Goal: Task Accomplishment & Management: Complete application form

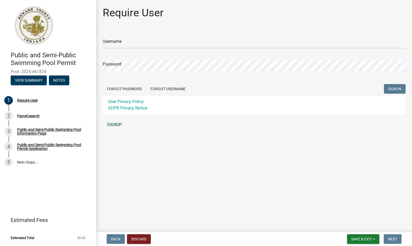
click at [112, 124] on link "SIGNUP" at bounding box center [254, 124] width 303 height 11
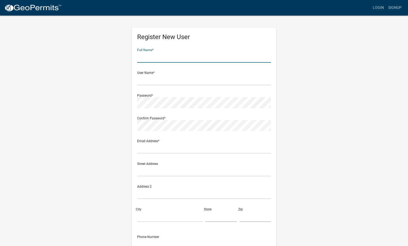
click at [147, 58] on input "text" at bounding box center [204, 57] width 134 height 11
type input "Amy Ciski"
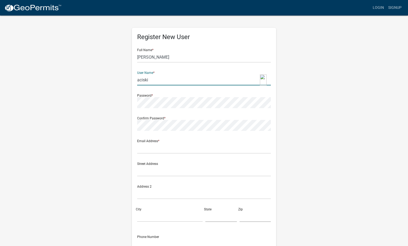
type input "aciski"
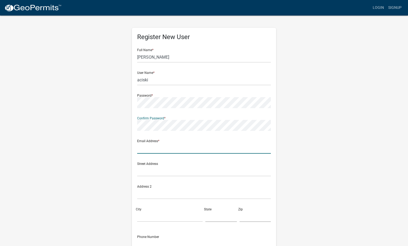
click at [144, 148] on input "text" at bounding box center [204, 147] width 134 height 11
type input "aciski@ivyhospitality.com"
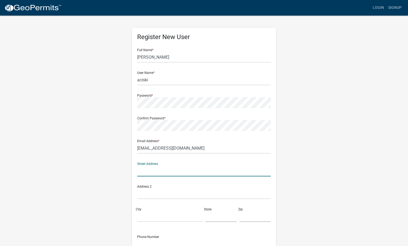
click at [144, 170] on input "text" at bounding box center [204, 170] width 134 height 11
type input "[STREET_ADDRESS][US_STATE]"
click at [144, 215] on input "City" at bounding box center [169, 216] width 65 height 11
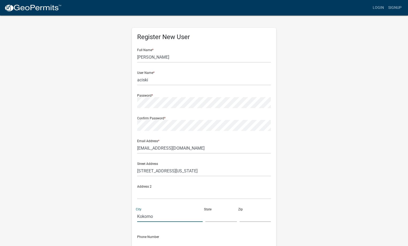
type input "Kokomo"
click at [212, 210] on div "State" at bounding box center [221, 212] width 34 height 18
click at [212, 215] on input "text" at bounding box center [221, 216] width 32 height 11
type input "IN"
click at [242, 217] on input "text" at bounding box center [256, 216] width 32 height 11
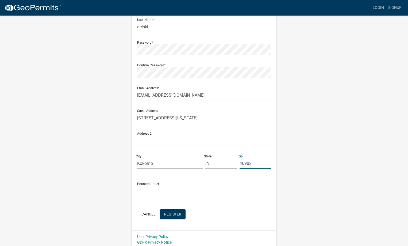
scroll to position [53, 0]
type input "46902"
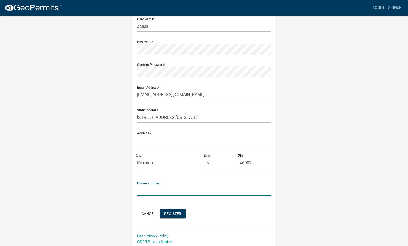
click at [144, 192] on input "text" at bounding box center [204, 190] width 134 height 11
type input "[PHONE_NUMBER]"
click at [342, 196] on div "Register New User Full Name * Amy Ciski User Name * aciski Password * Confirm P…" at bounding box center [204, 105] width 305 height 286
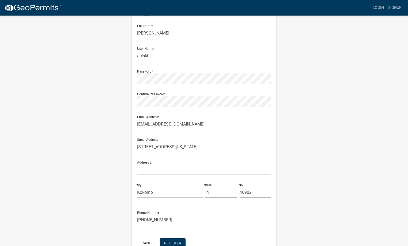
scroll to position [0, 0]
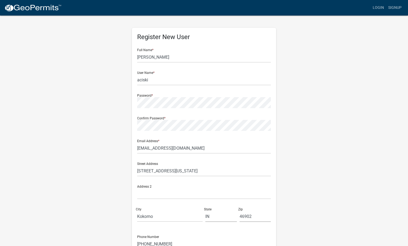
click at [312, 178] on div "Register New User Full Name * Amy Ciski User Name * aciski Password * Confirm P…" at bounding box center [204, 158] width 305 height 286
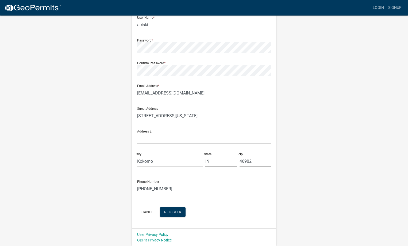
scroll to position [55, 0]
click at [176, 212] on span "Register" at bounding box center [172, 211] width 17 height 4
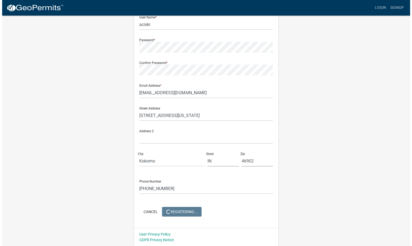
scroll to position [0, 0]
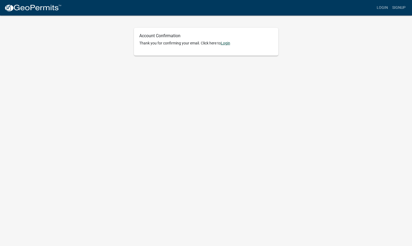
click at [228, 42] on link "Login" at bounding box center [225, 43] width 9 height 4
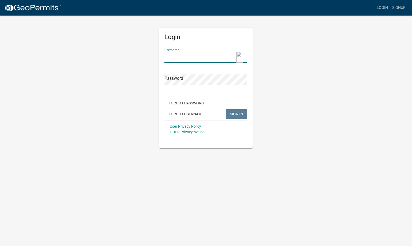
click at [192, 52] on input "Username" at bounding box center [205, 57] width 83 height 11
type input "aciski"
click at [238, 113] on span "SIGN IN" at bounding box center [236, 113] width 13 height 4
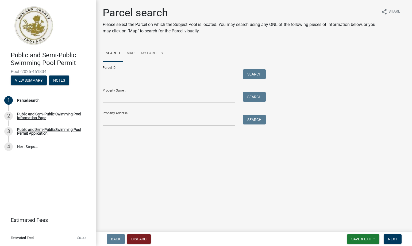
click at [137, 72] on input "Parcel ID:" at bounding box center [169, 74] width 132 height 11
click at [108, 120] on input "Property Address:" at bounding box center [169, 120] width 132 height 11
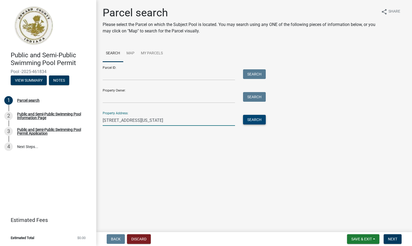
type input "[STREET_ADDRESS][US_STATE]"
click at [255, 119] on button "Search" at bounding box center [254, 120] width 23 height 10
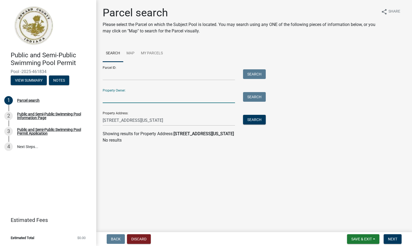
click at [116, 95] on input "Property Owner:" at bounding box center [169, 97] width 132 height 11
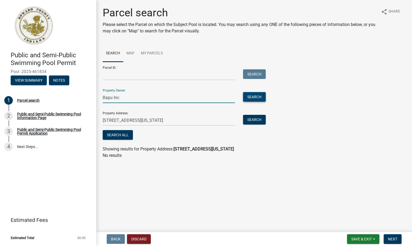
type input "Bapu Inc"
click at [255, 94] on button "Search" at bounding box center [254, 97] width 23 height 10
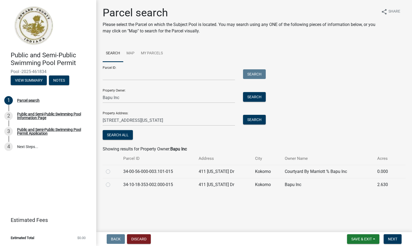
click at [112, 181] on label at bounding box center [112, 181] width 0 height 0
click at [112, 184] on input "radio" at bounding box center [113, 182] width 3 height 3
radio input "true"
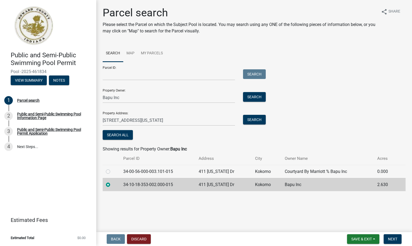
click at [112, 168] on label at bounding box center [112, 168] width 0 height 0
click at [112, 172] on input "radio" at bounding box center [113, 169] width 3 height 3
radio input "true"
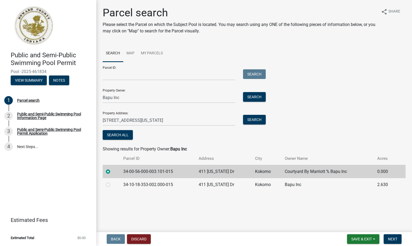
click at [340, 127] on div "Parcel ID: Search Property Owner: Bapu Inc Search Property Address: [STREET_ADD…" at bounding box center [254, 101] width 303 height 79
click at [112, 181] on label at bounding box center [112, 181] width 0 height 0
click at [112, 184] on input "radio" at bounding box center [113, 182] width 3 height 3
radio input "true"
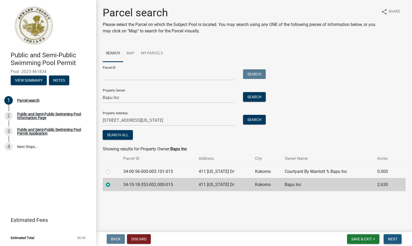
click at [394, 237] on span "Next" at bounding box center [392, 239] width 9 height 4
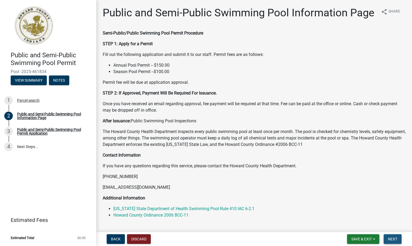
click at [391, 237] on span "Next" at bounding box center [392, 239] width 9 height 4
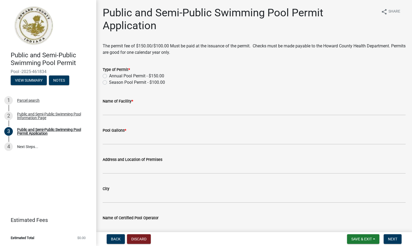
click at [109, 76] on label "Annual Pool Permit - $150.00" at bounding box center [136, 76] width 55 height 6
click at [109, 76] on input "Annual Pool Permit - $150.00" at bounding box center [110, 74] width 3 height 3
radio input "true"
click at [113, 111] on input "Name of Facility *" at bounding box center [254, 109] width 303 height 11
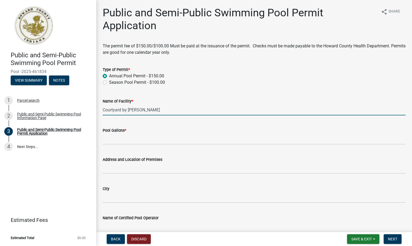
type input "Courtyard by Marriott Kokomo"
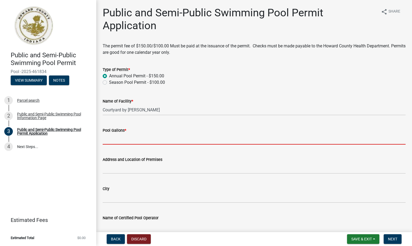
click at [115, 138] on input "Pool Gallons *" at bounding box center [254, 138] width 303 height 11
click at [114, 168] on form "Address and Location of Premises" at bounding box center [254, 164] width 303 height 17
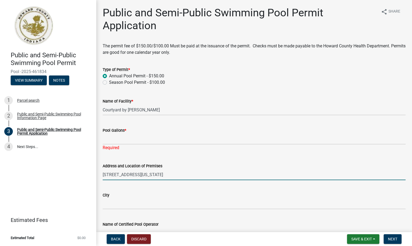
type input "411 Kentucky Drive"
click at [107, 205] on input "City" at bounding box center [254, 203] width 303 height 11
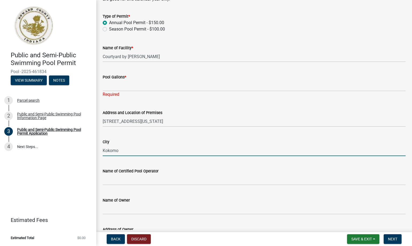
scroll to position [53, 0]
type input "Kokomo"
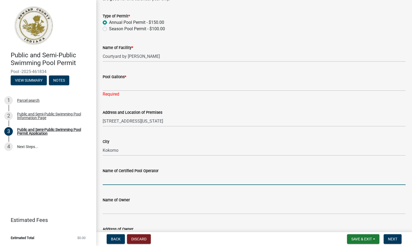
click at [117, 178] on input "Name of Certified Pool Operator" at bounding box center [254, 179] width 303 height 11
type input "Deron Kauble"
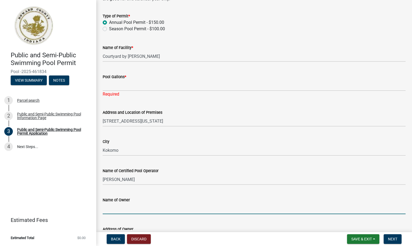
click at [106, 209] on input "Name of Owner" at bounding box center [254, 208] width 303 height 11
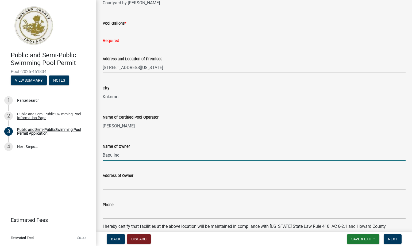
scroll to position [134, 0]
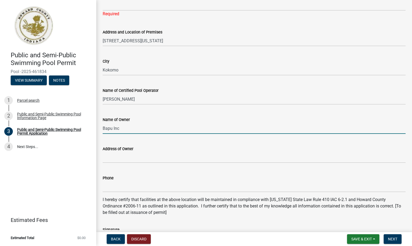
type input "Bapu Inc"
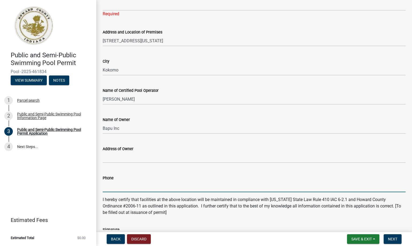
click at [105, 185] on input "Phone" at bounding box center [254, 186] width 303 height 11
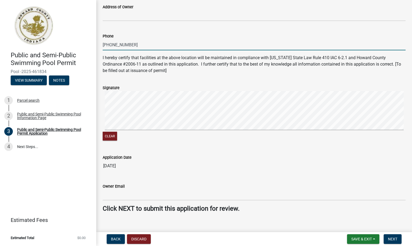
scroll to position [283, 0]
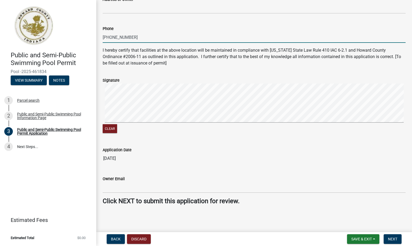
type input "765-453-0800"
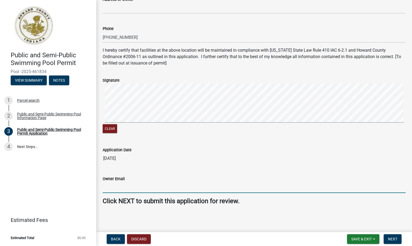
click at [116, 188] on input "Owner Email" at bounding box center [254, 187] width 303 height 11
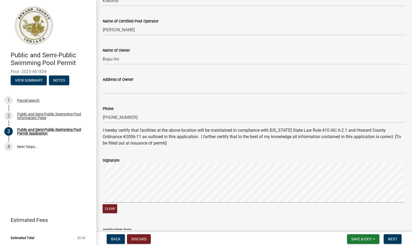
scroll to position [203, 0]
type input "117_apd@ivyhospitality.com"
click at [112, 87] on input "Address of Owner" at bounding box center [254, 88] width 303 height 11
paste input "600 Enterprise Dr, Lewis Center, OH 43035"
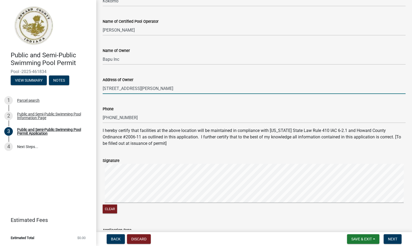
click at [196, 88] on input "600 Enterprise Dr, Lewis Center, OH 43035" at bounding box center [254, 88] width 303 height 11
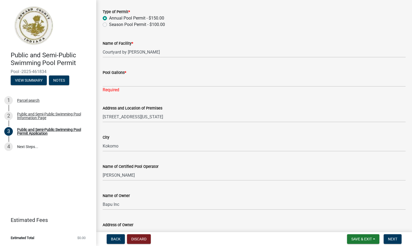
scroll to position [42, 0]
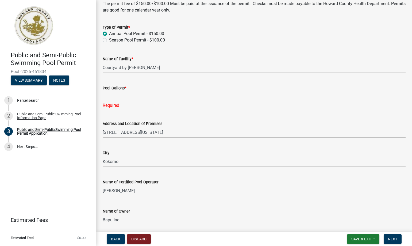
type input "600 Enterprise Dr, Lewis Center, OH 43035"
click at [108, 98] on input "Pool Gallons *" at bounding box center [254, 96] width 303 height 11
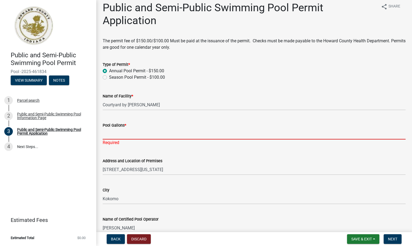
scroll to position [0, 0]
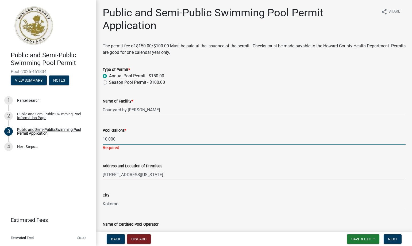
type input "10,000"
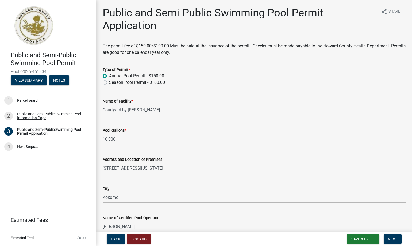
click at [221, 106] on input "Courtyard by Marriott Kokomo" at bounding box center [254, 109] width 303 height 11
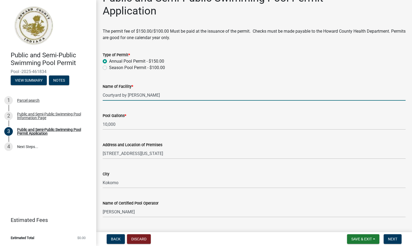
scroll to position [27, 0]
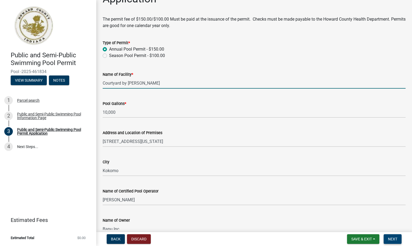
type input "Courtyard by Marriott"
click at [391, 238] on span "Next" at bounding box center [392, 239] width 9 height 4
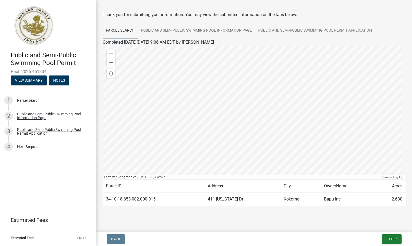
scroll to position [26, 0]
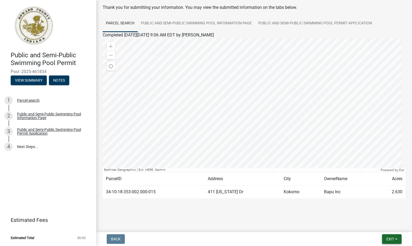
click at [393, 238] on span "Exit" at bounding box center [390, 239] width 8 height 4
click at [372, 225] on button "Save & Exit" at bounding box center [380, 224] width 43 height 13
